Goal: Use online tool/utility: Utilize a website feature to perform a specific function

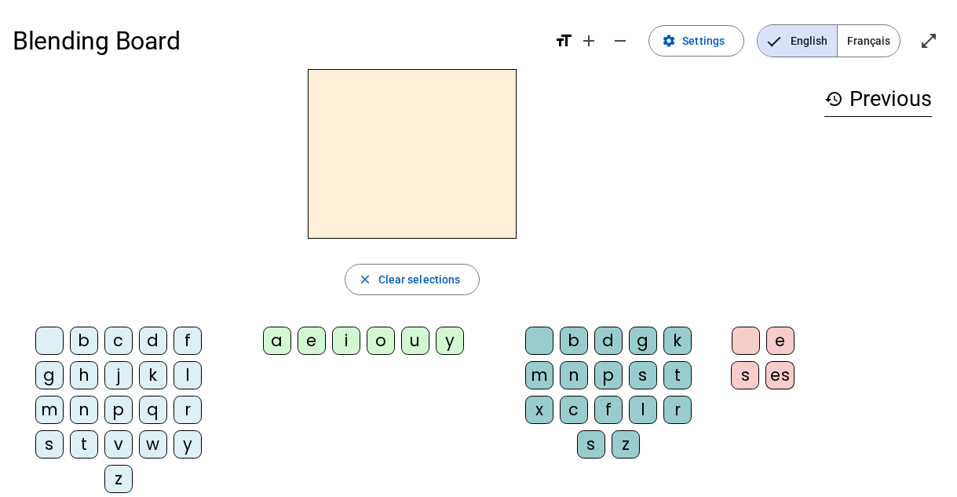
click at [50, 407] on div "m" at bounding box center [49, 410] width 28 height 28
click at [282, 341] on div "a" at bounding box center [277, 341] width 28 height 28
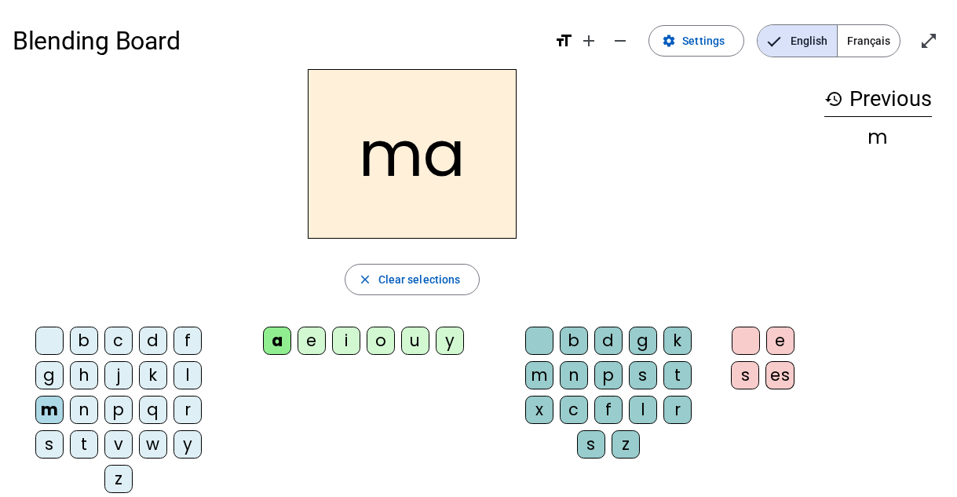
click at [311, 343] on div "e" at bounding box center [312, 341] width 28 height 28
click at [347, 338] on div "i" at bounding box center [346, 341] width 28 height 28
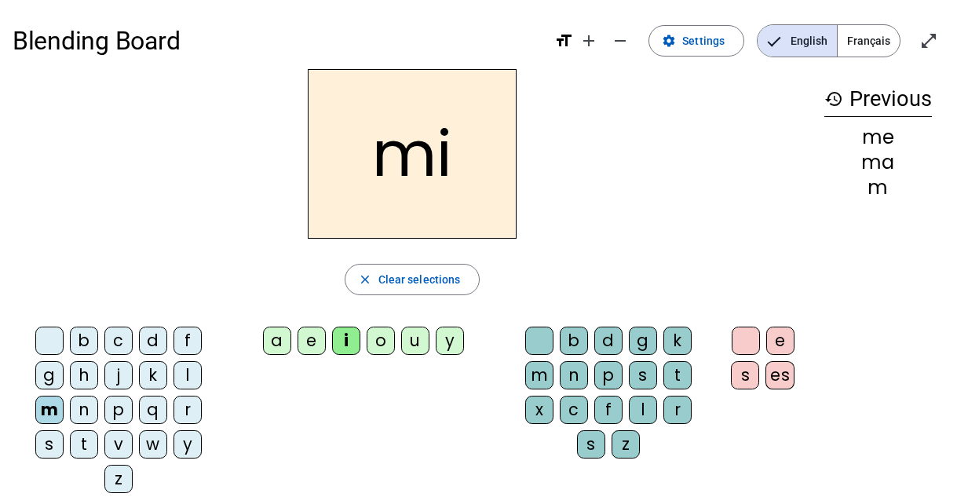
click at [382, 337] on div "o" at bounding box center [381, 341] width 28 height 28
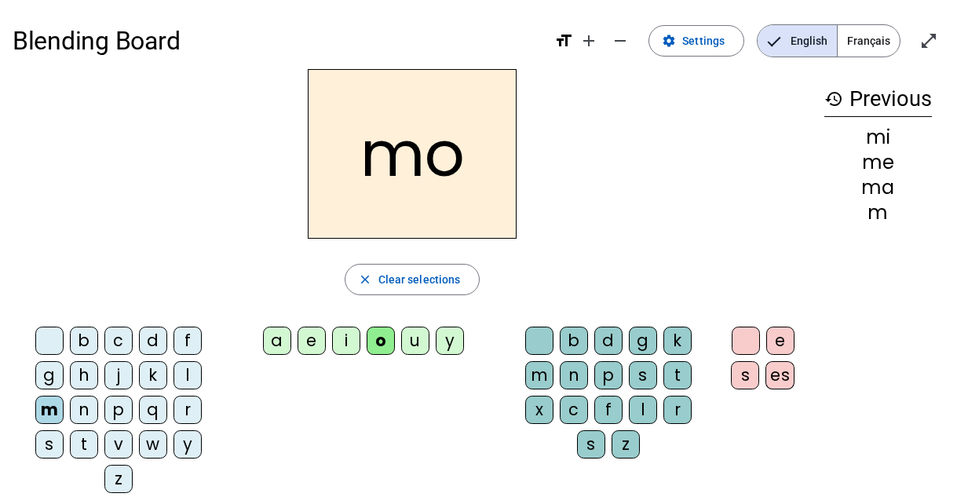
click at [415, 338] on div "u" at bounding box center [415, 341] width 28 height 28
click at [447, 338] on div "y" at bounding box center [450, 341] width 28 height 28
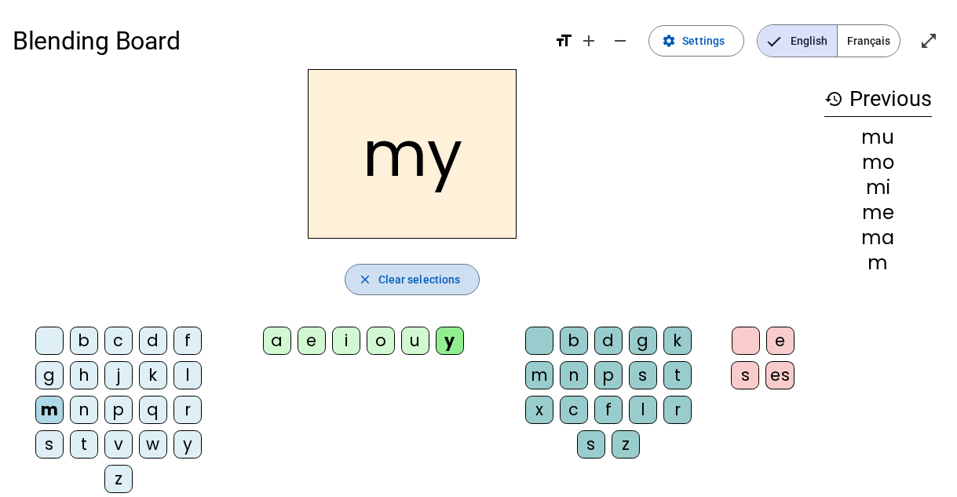
click at [409, 276] on span "Clear selections" at bounding box center [419, 279] width 82 height 19
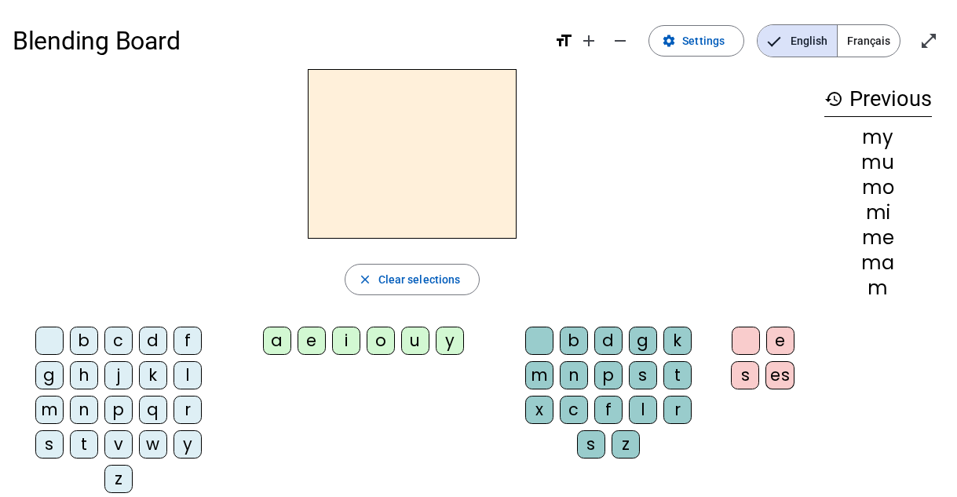
click at [275, 340] on div "a" at bounding box center [277, 341] width 28 height 28
click at [54, 408] on div "m" at bounding box center [49, 410] width 28 height 28
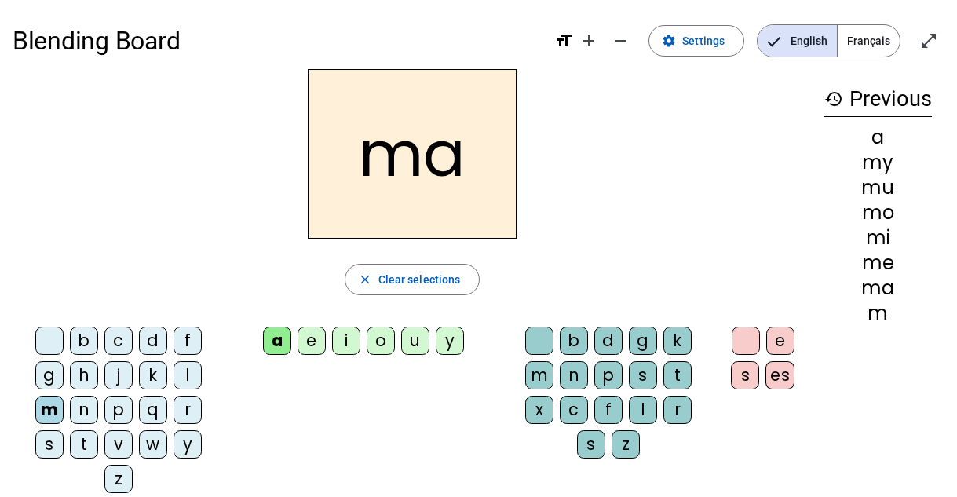
click at [348, 337] on div "i" at bounding box center [346, 341] width 28 height 28
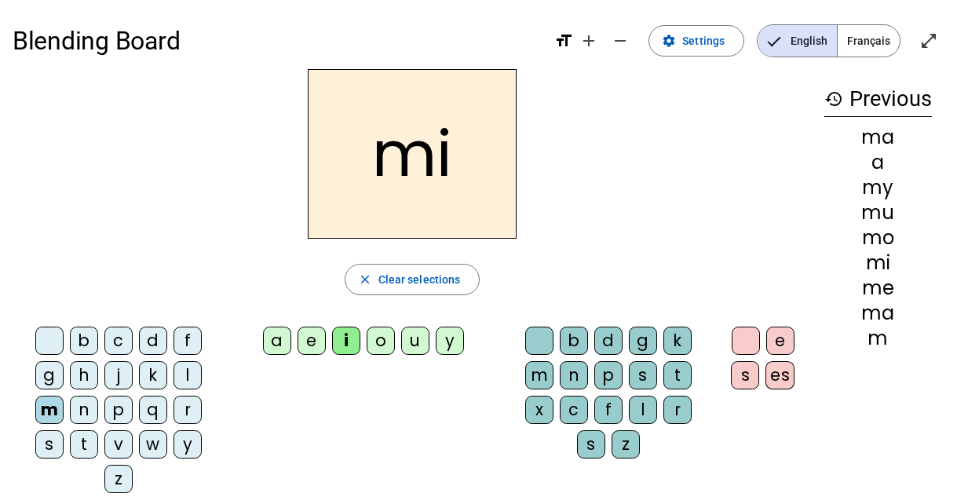
click at [279, 339] on div "a" at bounding box center [277, 341] width 28 height 28
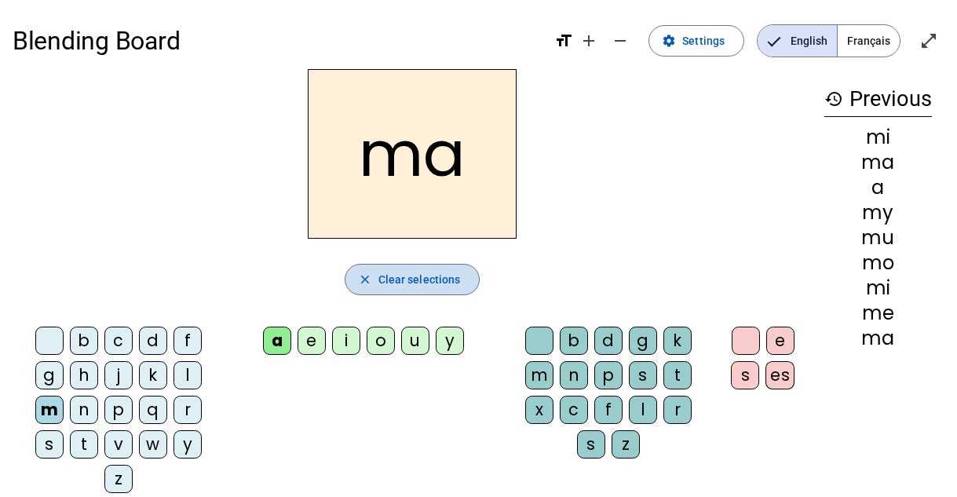
click at [396, 272] on span "Clear selections" at bounding box center [419, 279] width 82 height 19
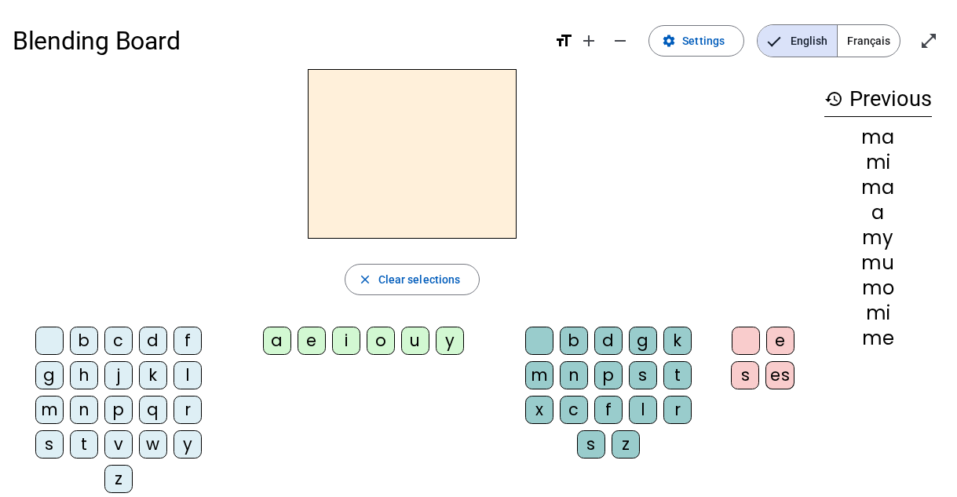
click at [272, 339] on div "a" at bounding box center [277, 341] width 28 height 28
click at [541, 373] on div "m" at bounding box center [539, 375] width 28 height 28
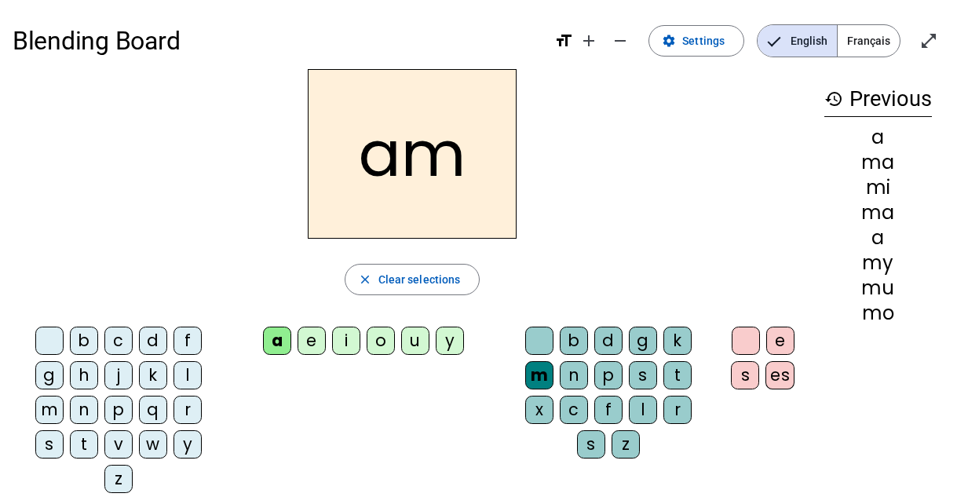
click at [541, 373] on div "m" at bounding box center [539, 375] width 28 height 28
click at [346, 335] on div "i" at bounding box center [346, 341] width 28 height 28
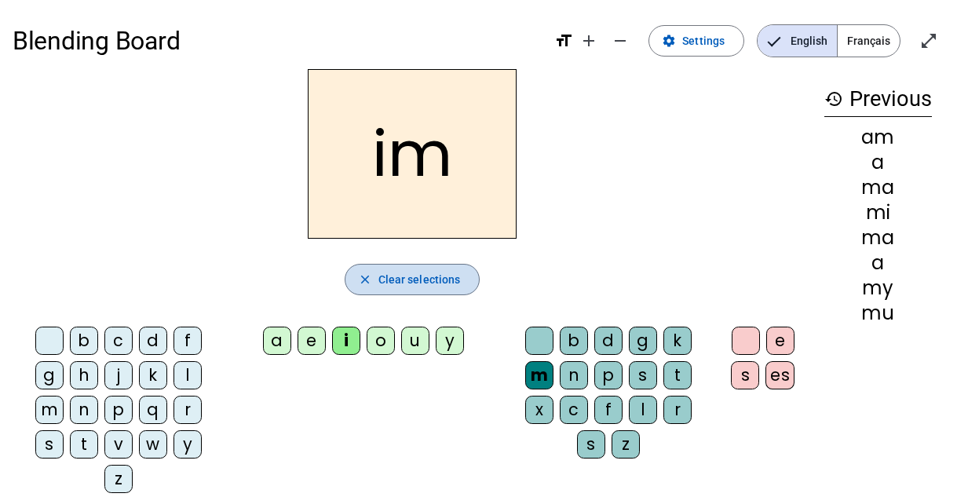
click at [381, 265] on span "button" at bounding box center [412, 280] width 134 height 38
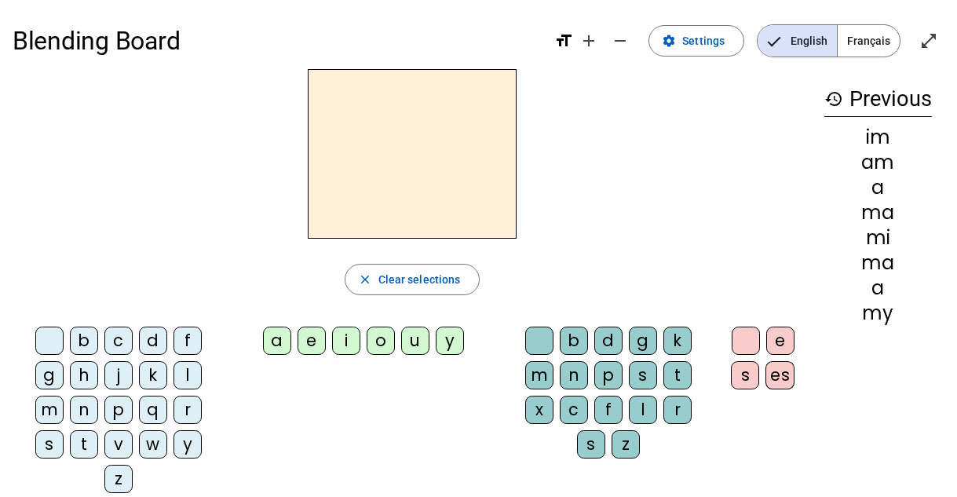
click at [273, 341] on div "a" at bounding box center [277, 341] width 28 height 28
click at [51, 411] on div "m" at bounding box center [49, 410] width 28 height 28
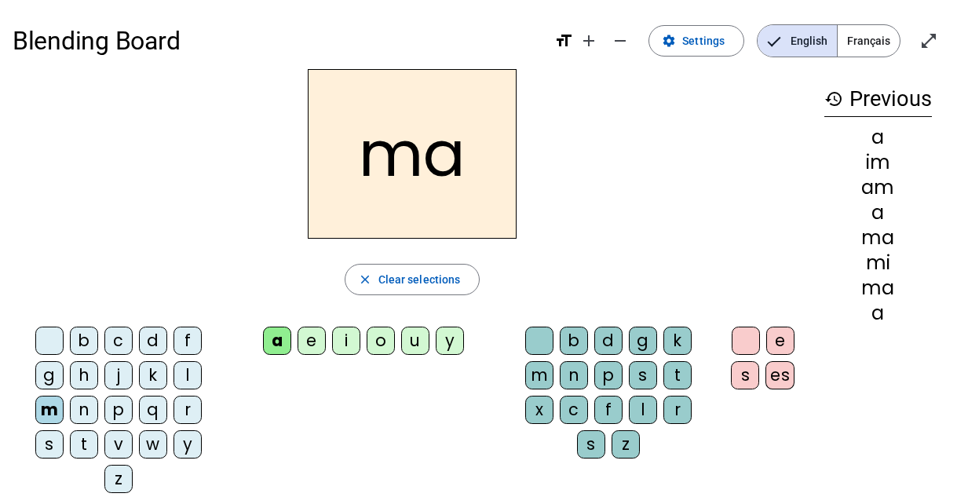
click at [82, 407] on div "n" at bounding box center [84, 410] width 28 height 28
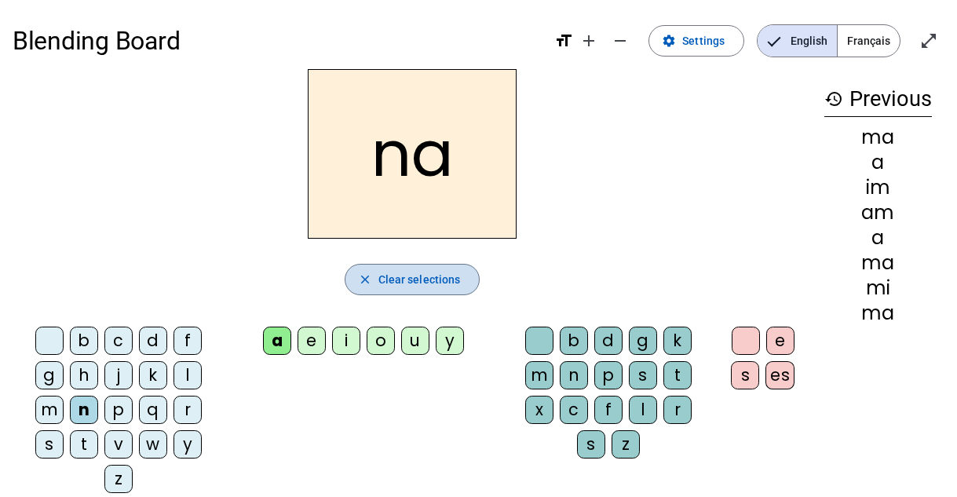
click at [405, 270] on span "Clear selections" at bounding box center [419, 279] width 82 height 19
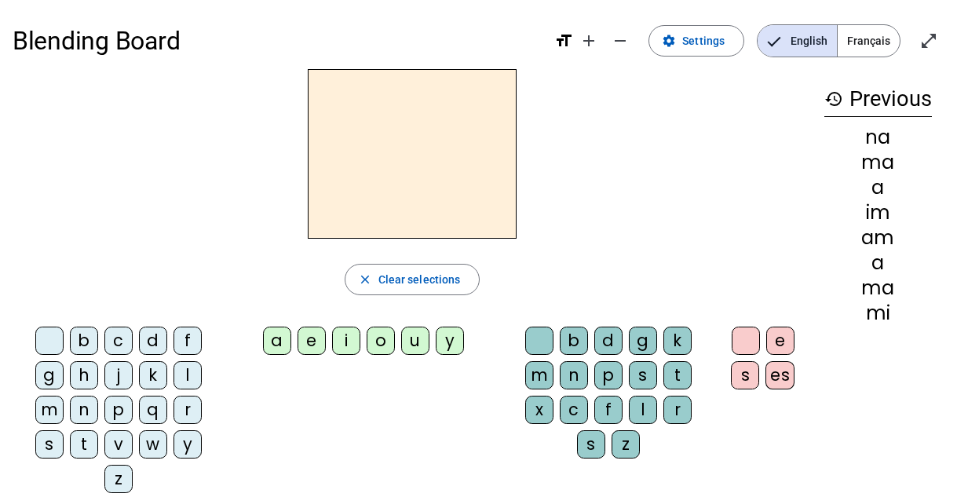
click at [275, 338] on div "a" at bounding box center [277, 341] width 28 height 28
click at [535, 367] on div "m" at bounding box center [539, 375] width 28 height 28
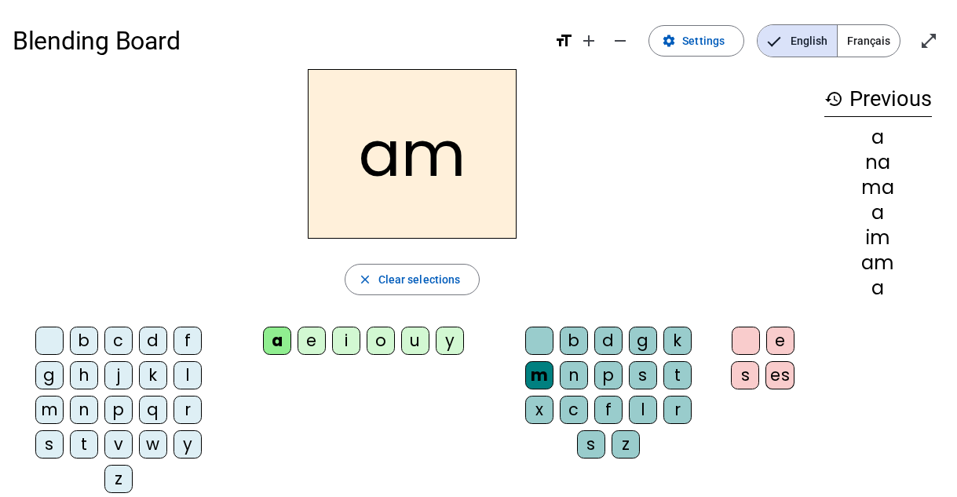
click at [347, 338] on div "i" at bounding box center [346, 341] width 28 height 28
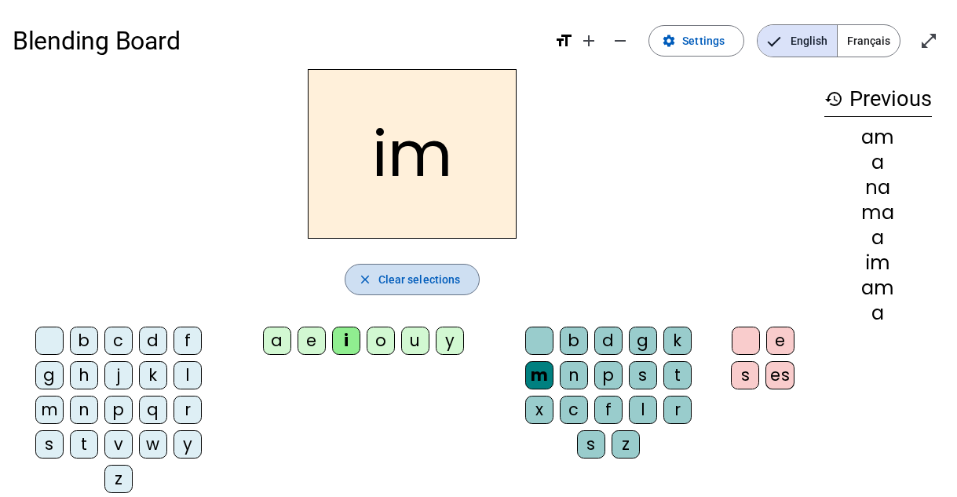
click at [374, 271] on span "button" at bounding box center [412, 280] width 134 height 38
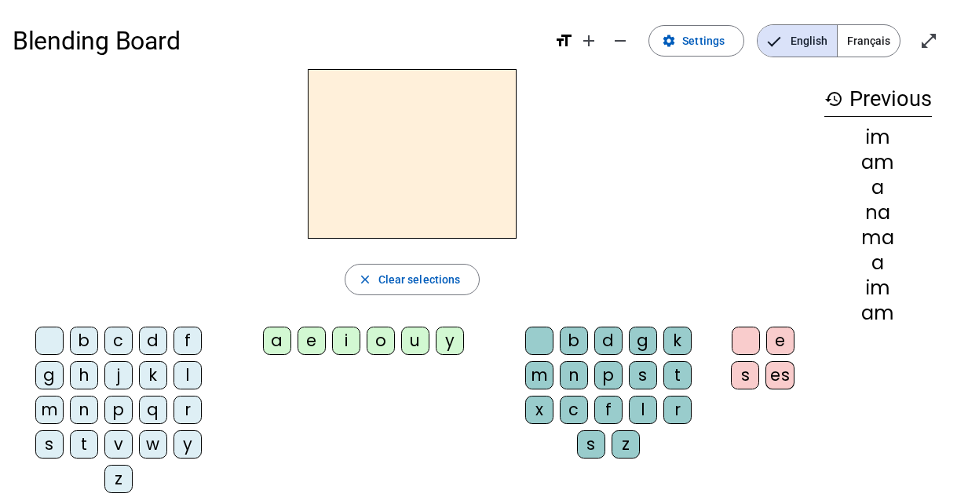
click at [282, 334] on div "a" at bounding box center [277, 341] width 28 height 28
click at [536, 374] on div "m" at bounding box center [539, 375] width 28 height 28
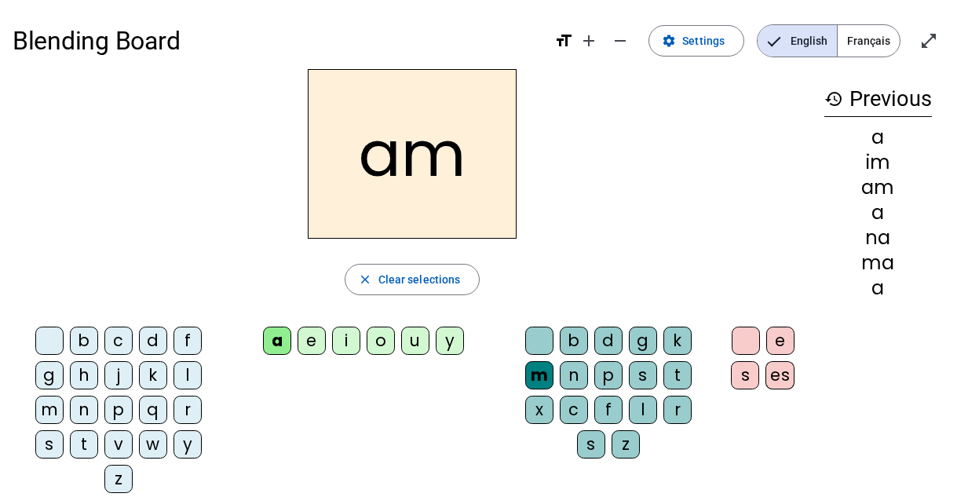
click at [409, 338] on div "u" at bounding box center [415, 341] width 28 height 28
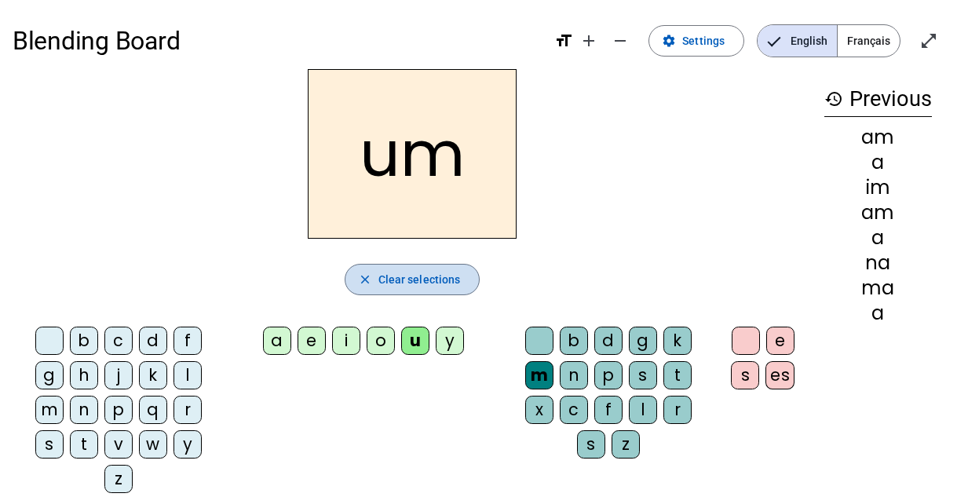
click at [375, 273] on span "button" at bounding box center [412, 280] width 134 height 38
